Goal: Find specific page/section: Find specific page/section

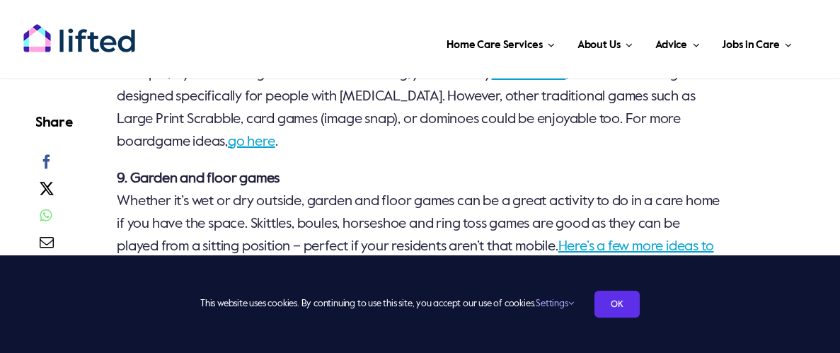
scroll to position [2198, 0]
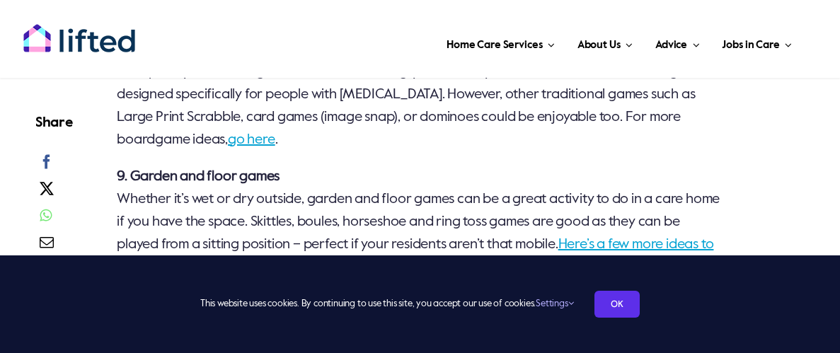
click at [265, 137] on link "go here" at bounding box center [251, 140] width 47 height 14
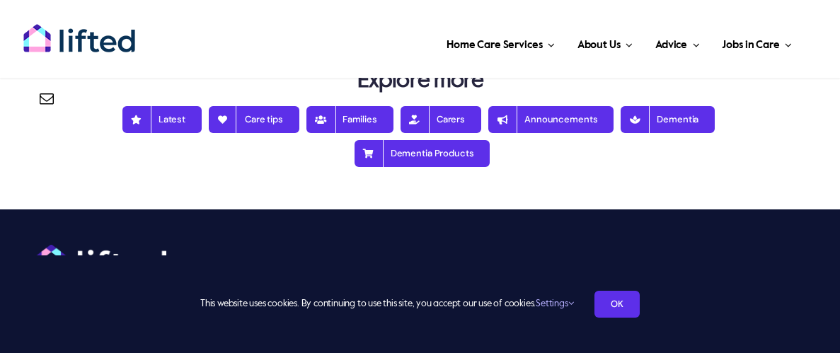
scroll to position [4881, 0]
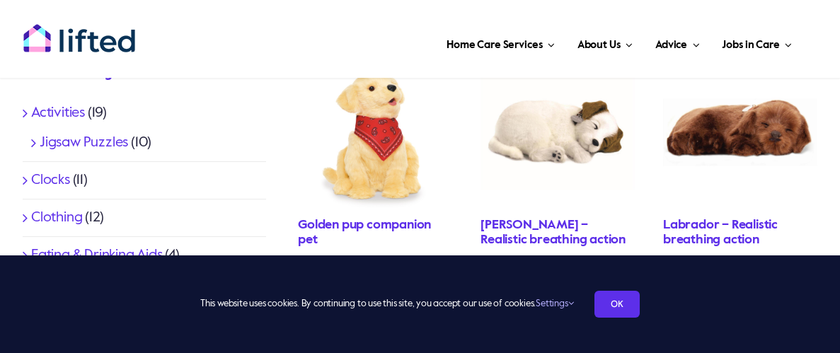
scroll to position [514, 0]
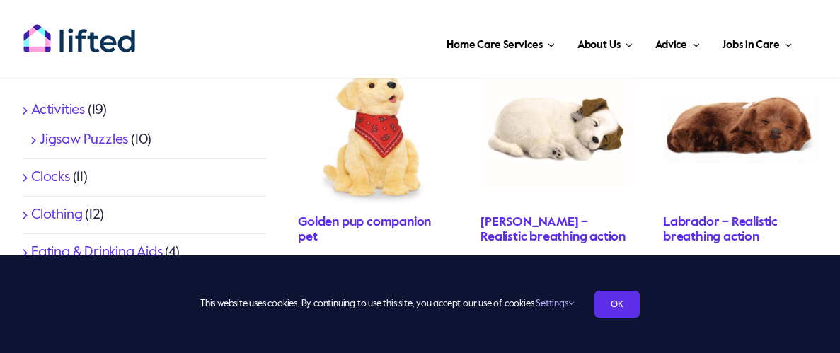
click at [75, 103] on link "Activities" at bounding box center [58, 110] width 54 height 14
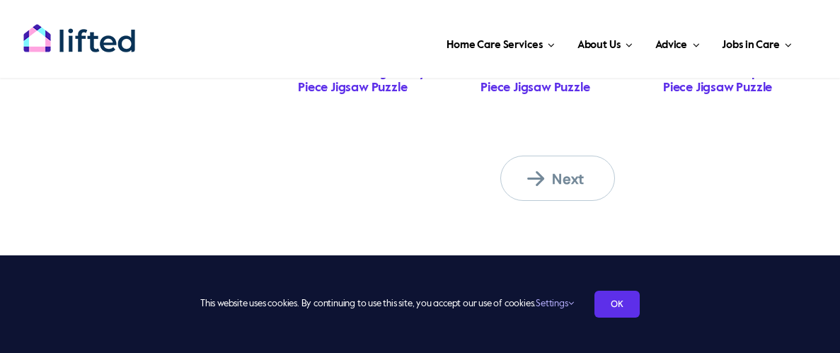
scroll to position [1362, 0]
click at [560, 171] on span "Next" at bounding box center [566, 180] width 78 height 18
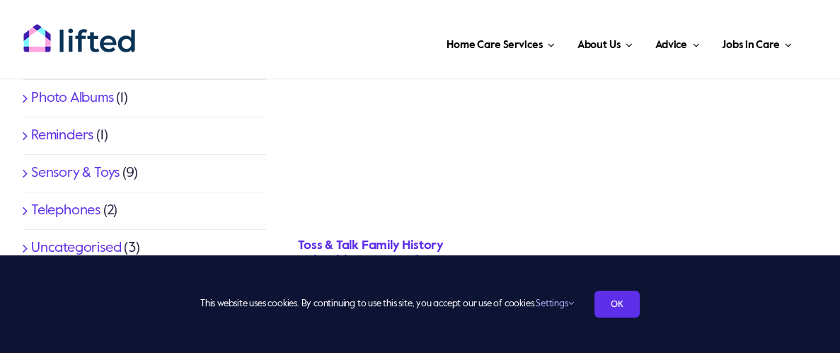
scroll to position [963, 0]
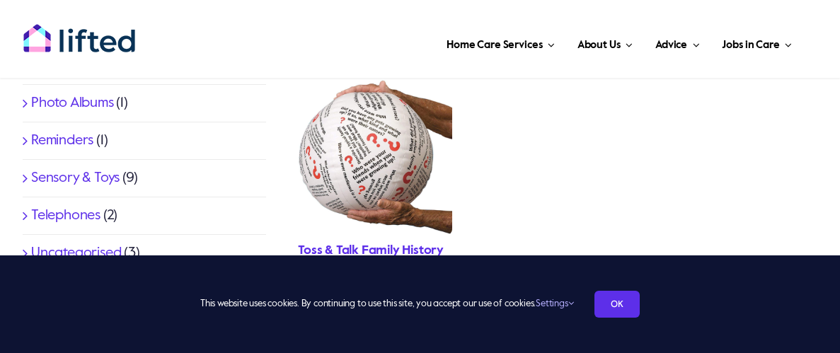
click at [105, 246] on link "Uncategorised" at bounding box center [76, 253] width 90 height 14
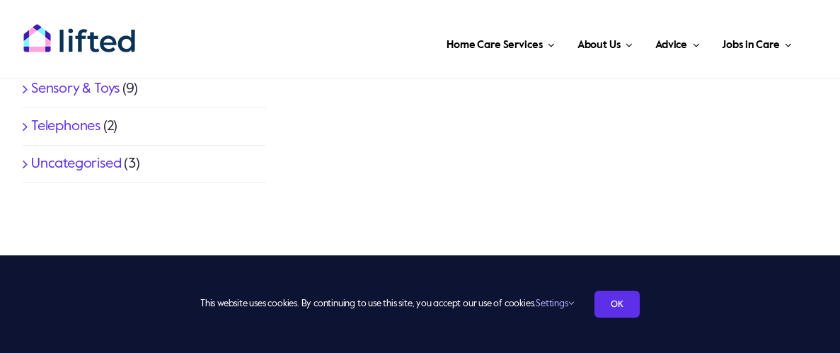
scroll to position [1053, 0]
